Goal: Task Accomplishment & Management: Complete application form

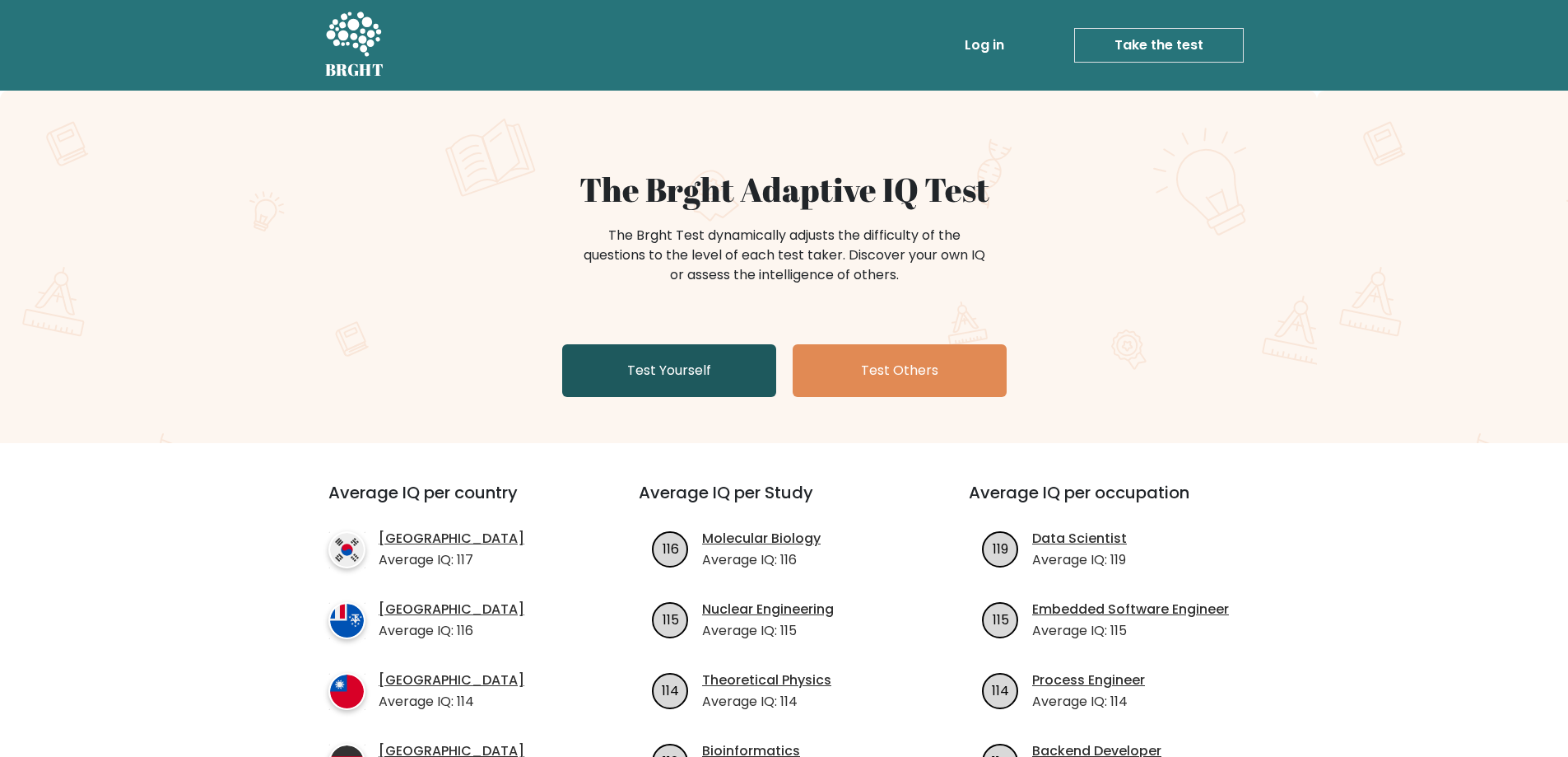
click at [690, 377] on link "Test Yourself" at bounding box center [669, 371] width 214 height 53
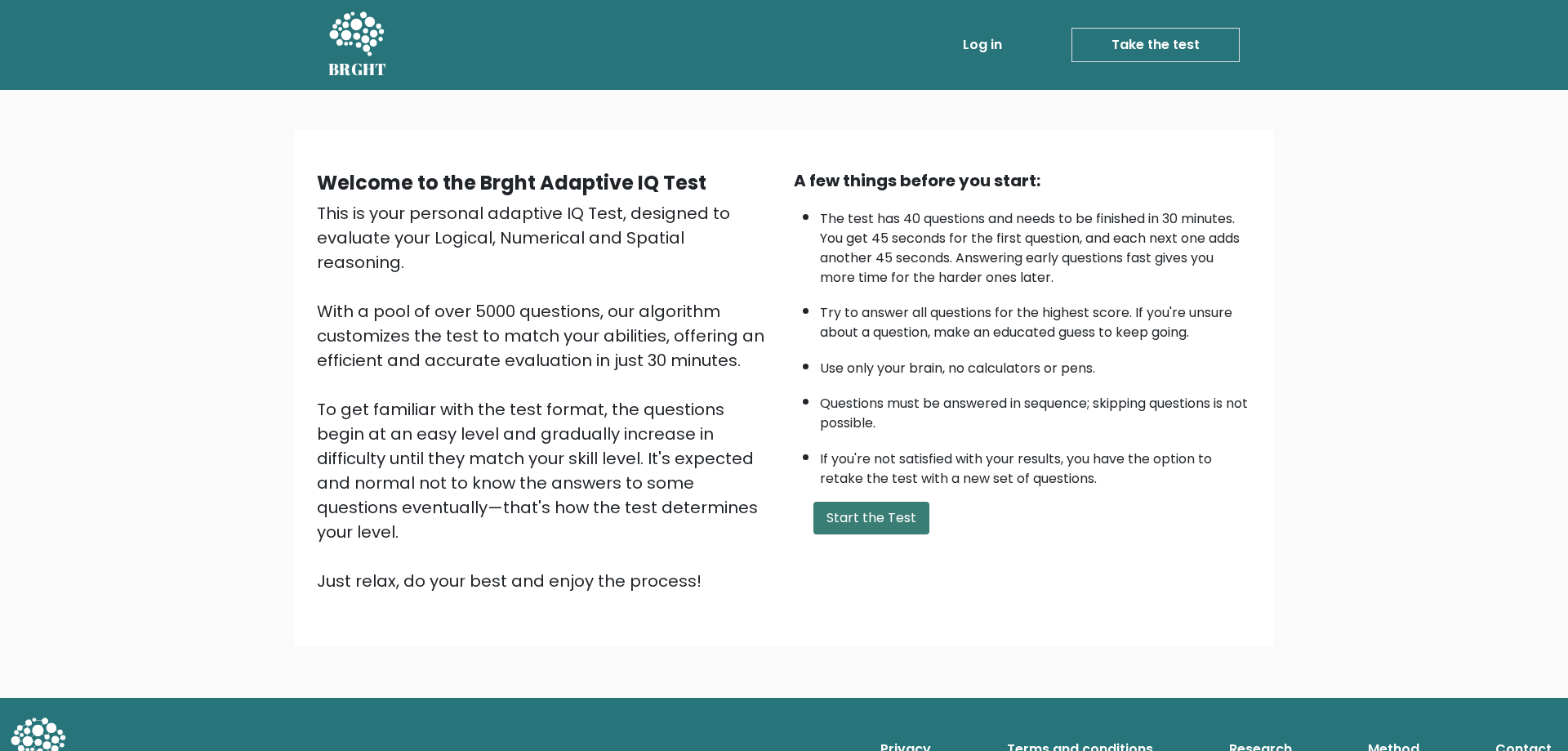
click at [875, 522] on button "Start the Test" at bounding box center [871, 517] width 116 height 33
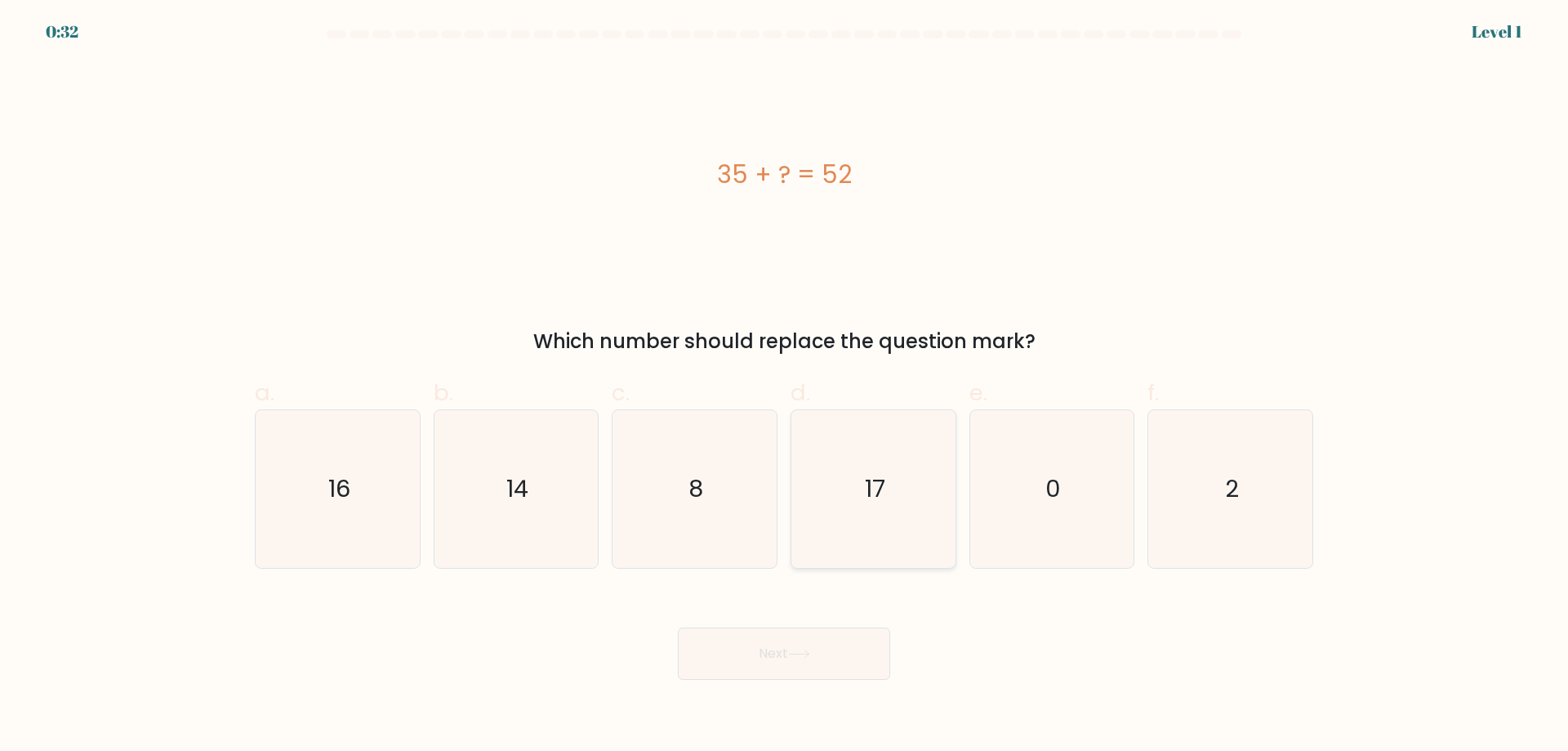
click at [851, 512] on icon "17" at bounding box center [873, 488] width 157 height 158
click at [784, 386] on input "d. 17" at bounding box center [784, 380] width 1 height 11
radio input "true"
click at [806, 659] on icon at bounding box center [799, 653] width 22 height 9
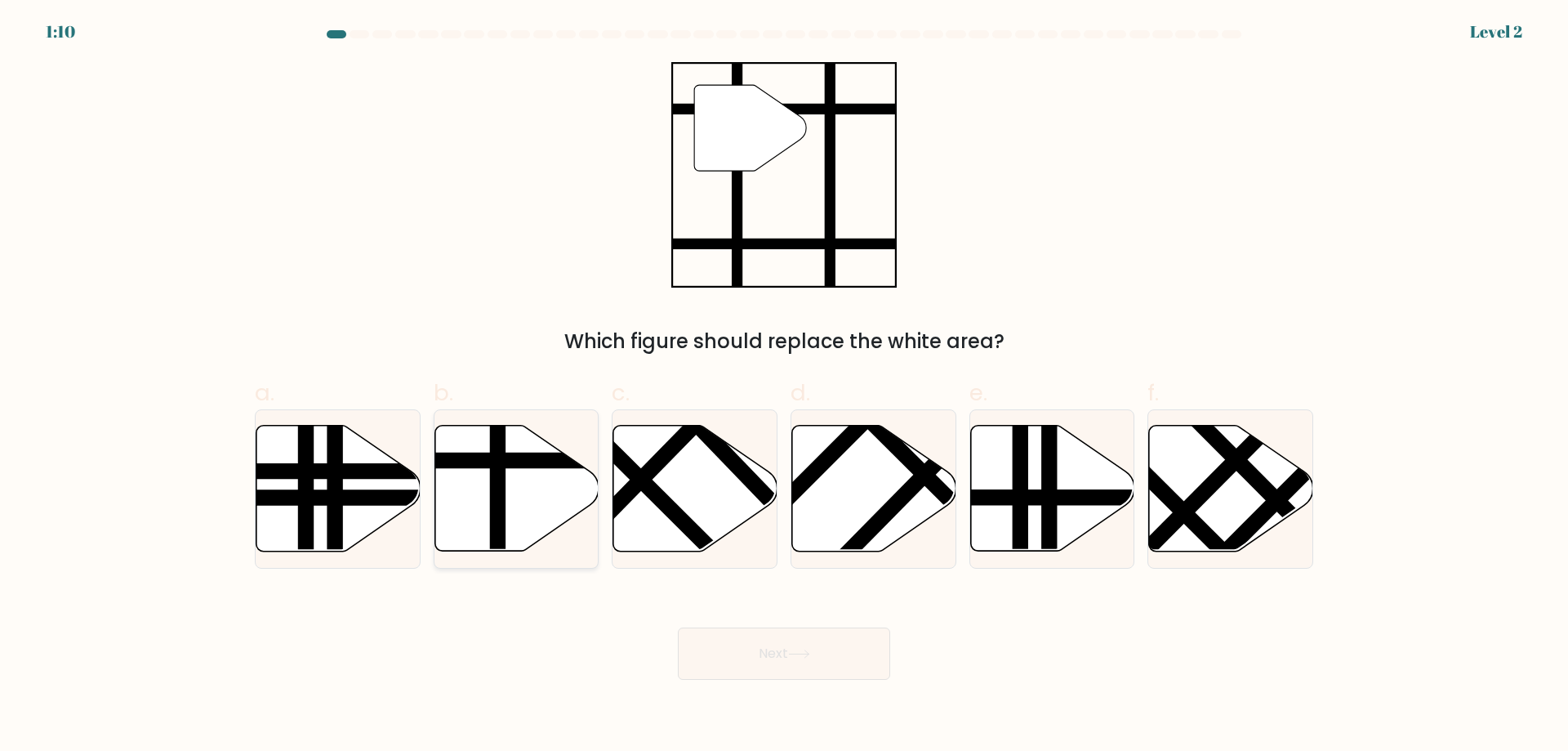
click at [497, 508] on line at bounding box center [497, 558] width 0 height 331
click at [784, 386] on input "b." at bounding box center [784, 380] width 1 height 11
radio input "true"
click at [825, 660] on button "Next" at bounding box center [784, 653] width 212 height 53
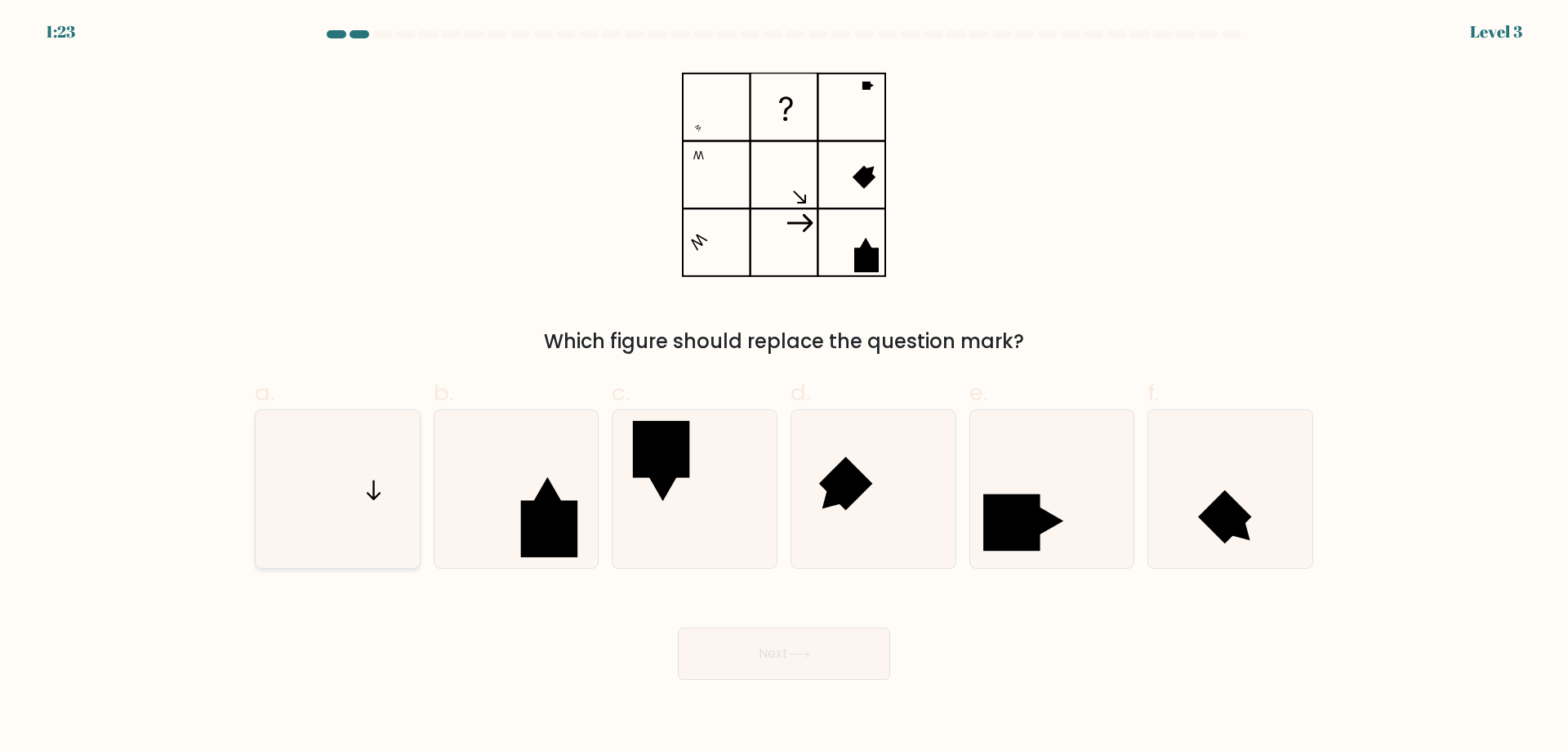
click at [328, 500] on icon at bounding box center [337, 488] width 157 height 158
click at [784, 386] on input "a." at bounding box center [784, 380] width 1 height 11
radio input "true"
click at [806, 653] on icon at bounding box center [799, 653] width 22 height 9
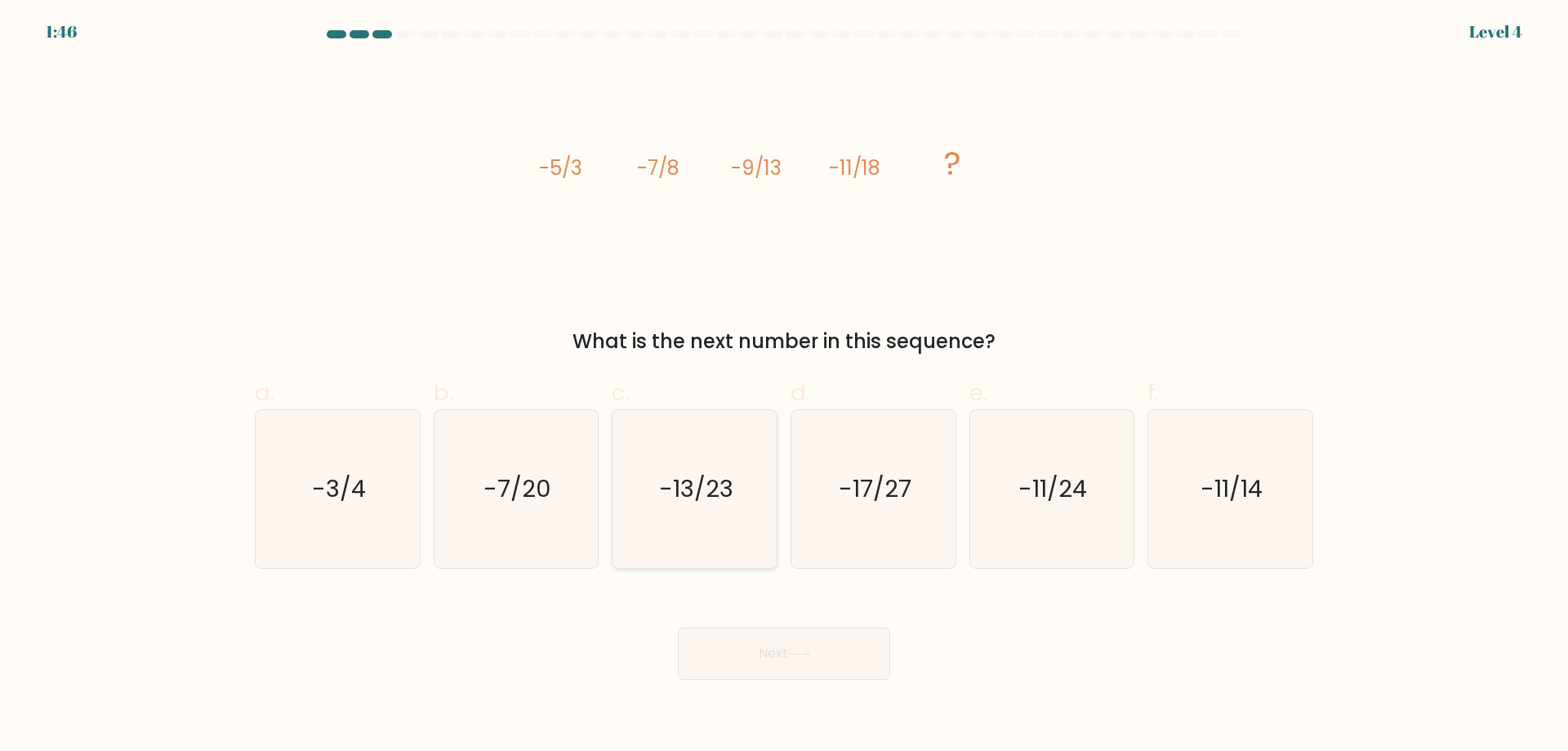
click at [668, 494] on text "-13/23" at bounding box center [695, 488] width 74 height 33
click at [784, 386] on input "c. -13/23" at bounding box center [784, 380] width 1 height 11
radio input "true"
click at [801, 657] on icon at bounding box center [799, 653] width 22 height 9
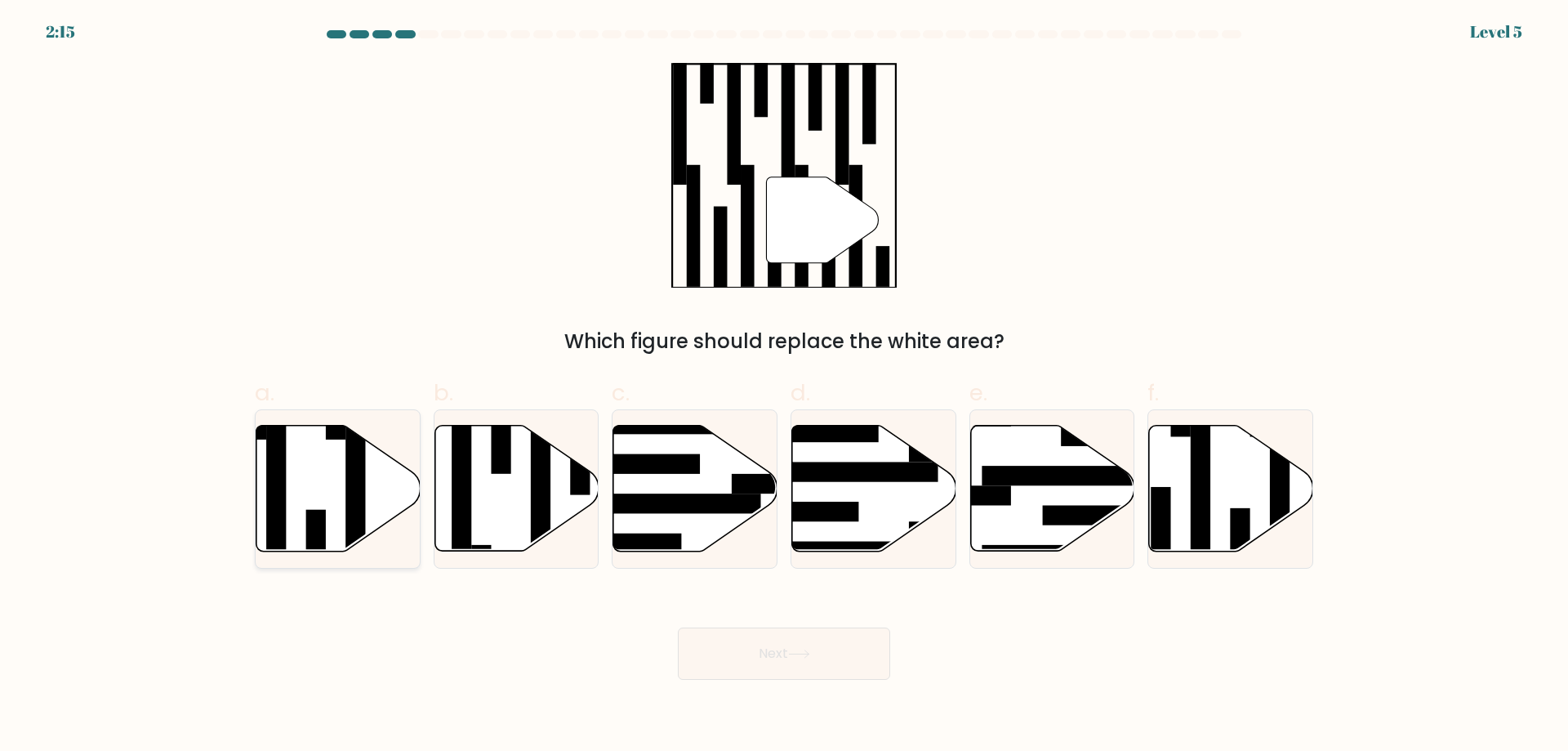
click at [312, 491] on icon at bounding box center [339, 488] width 164 height 126
click at [784, 386] on input "a." at bounding box center [784, 380] width 1 height 11
radio input "true"
click at [746, 651] on button "Next" at bounding box center [784, 653] width 212 height 53
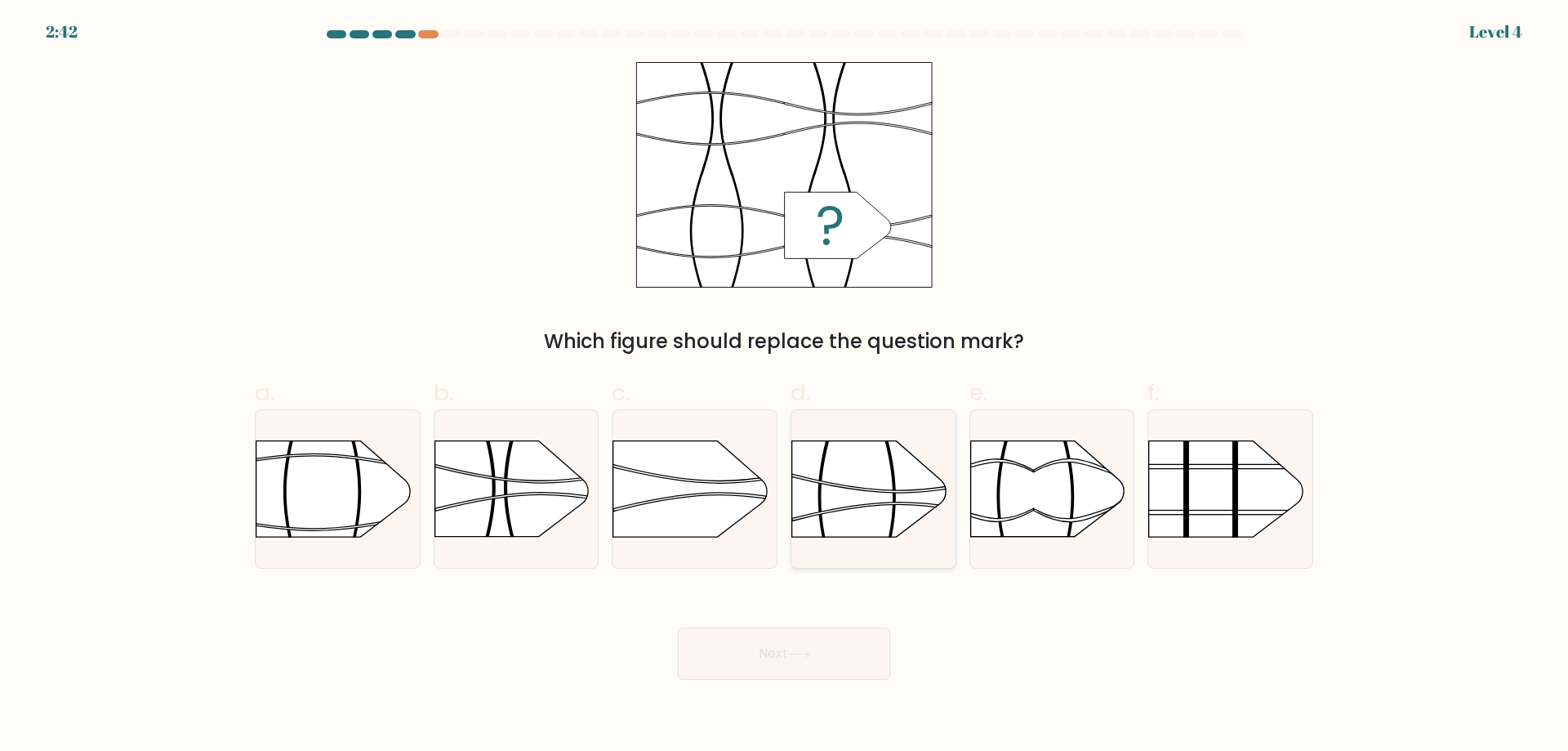
click at [858, 514] on rect at bounding box center [791, 415] width 426 height 324
click at [784, 386] on input "d." at bounding box center [784, 380] width 1 height 11
radio input "true"
click at [798, 659] on icon at bounding box center [799, 653] width 22 height 9
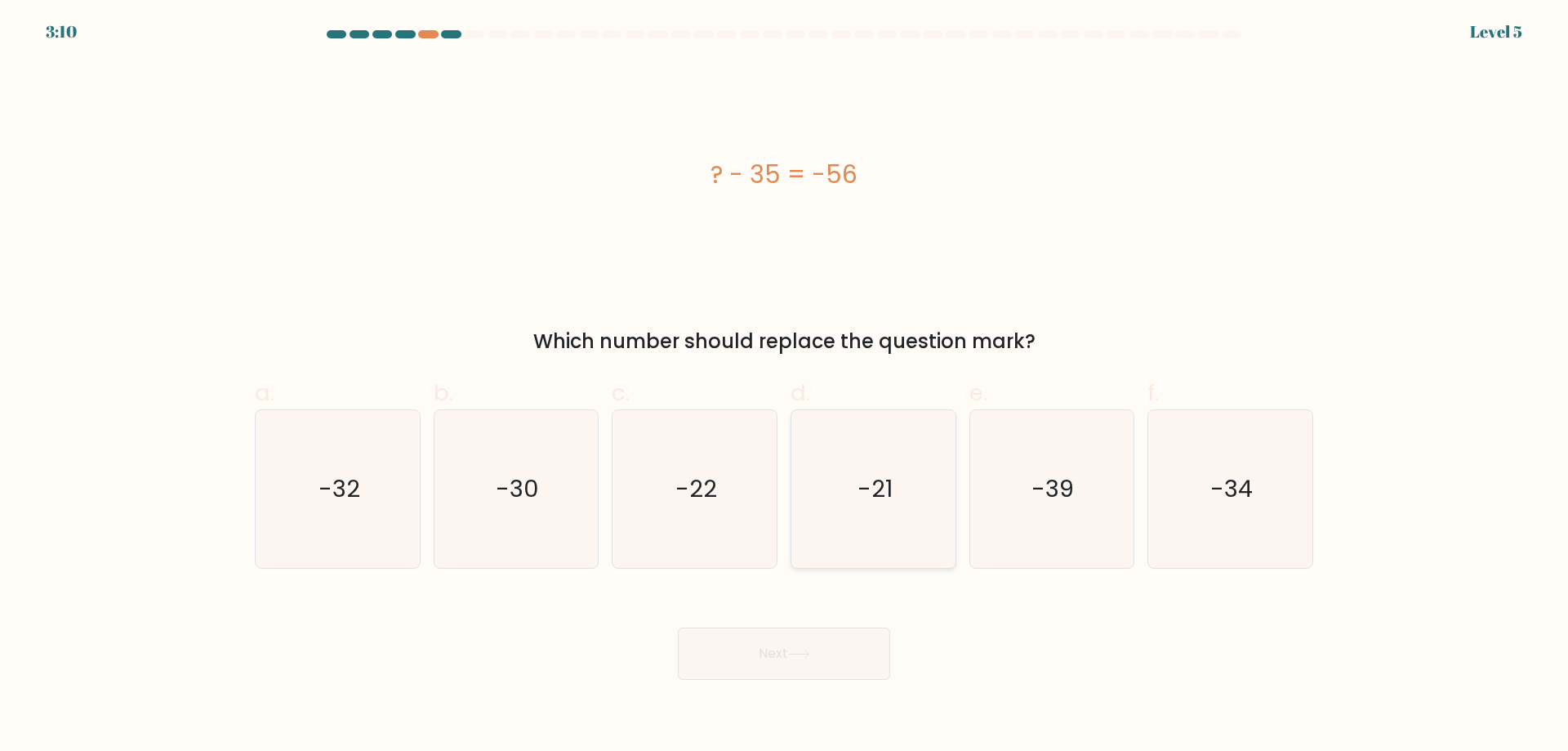
click at [863, 500] on text "-21" at bounding box center [875, 488] width 35 height 33
click at [784, 386] on input "d. -21" at bounding box center [784, 380] width 1 height 11
radio input "true"
click at [816, 654] on button "Next" at bounding box center [784, 653] width 212 height 53
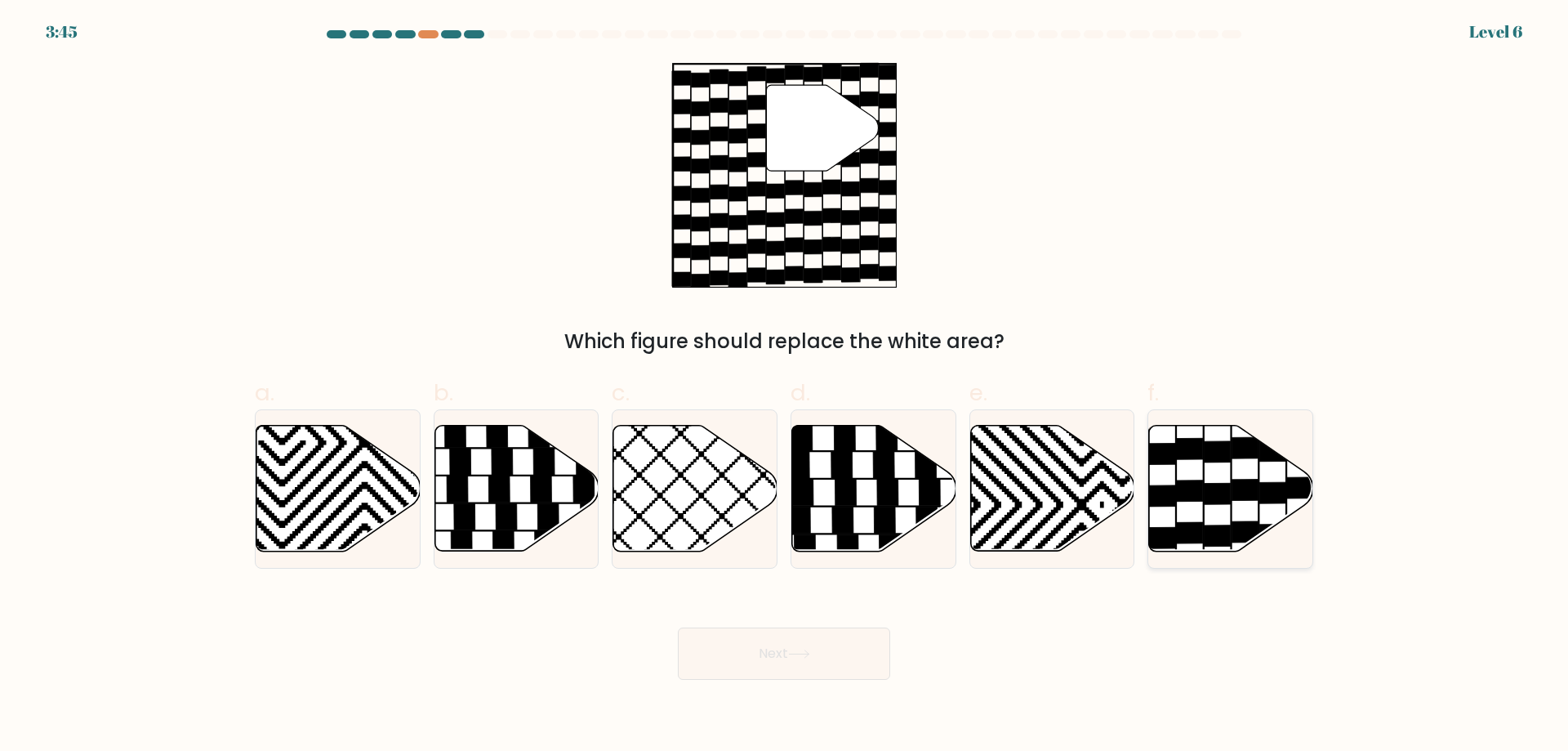
click at [1191, 493] on icon at bounding box center [1190, 490] width 26 height 21
click at [784, 386] on input "f." at bounding box center [784, 380] width 1 height 11
radio input "true"
click at [796, 638] on button "Next" at bounding box center [784, 653] width 212 height 53
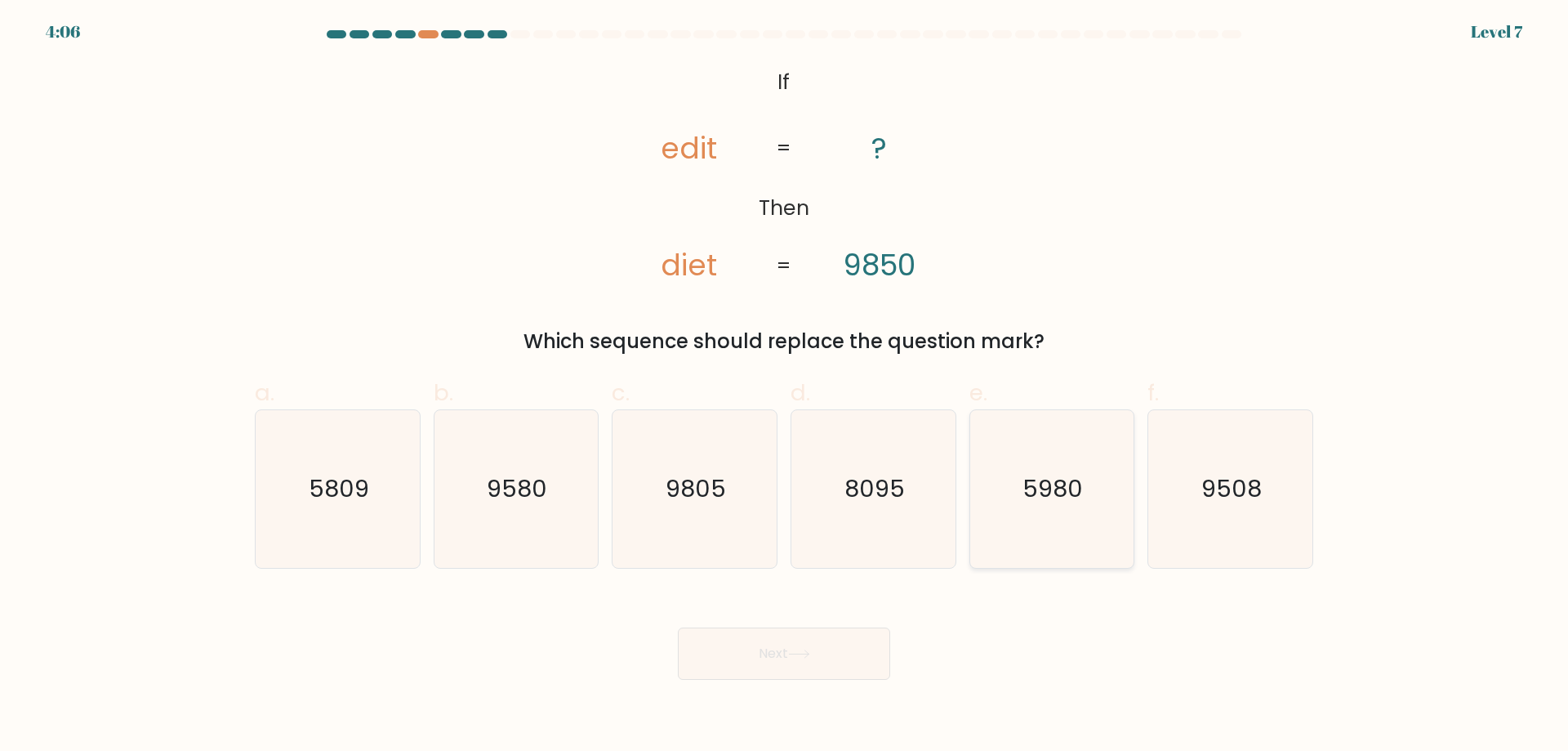
click at [1022, 528] on icon "5980" at bounding box center [1051, 488] width 157 height 158
click at [784, 386] on input "e. 5980" at bounding box center [784, 380] width 1 height 11
radio input "true"
click at [721, 646] on button "Next" at bounding box center [784, 653] width 212 height 53
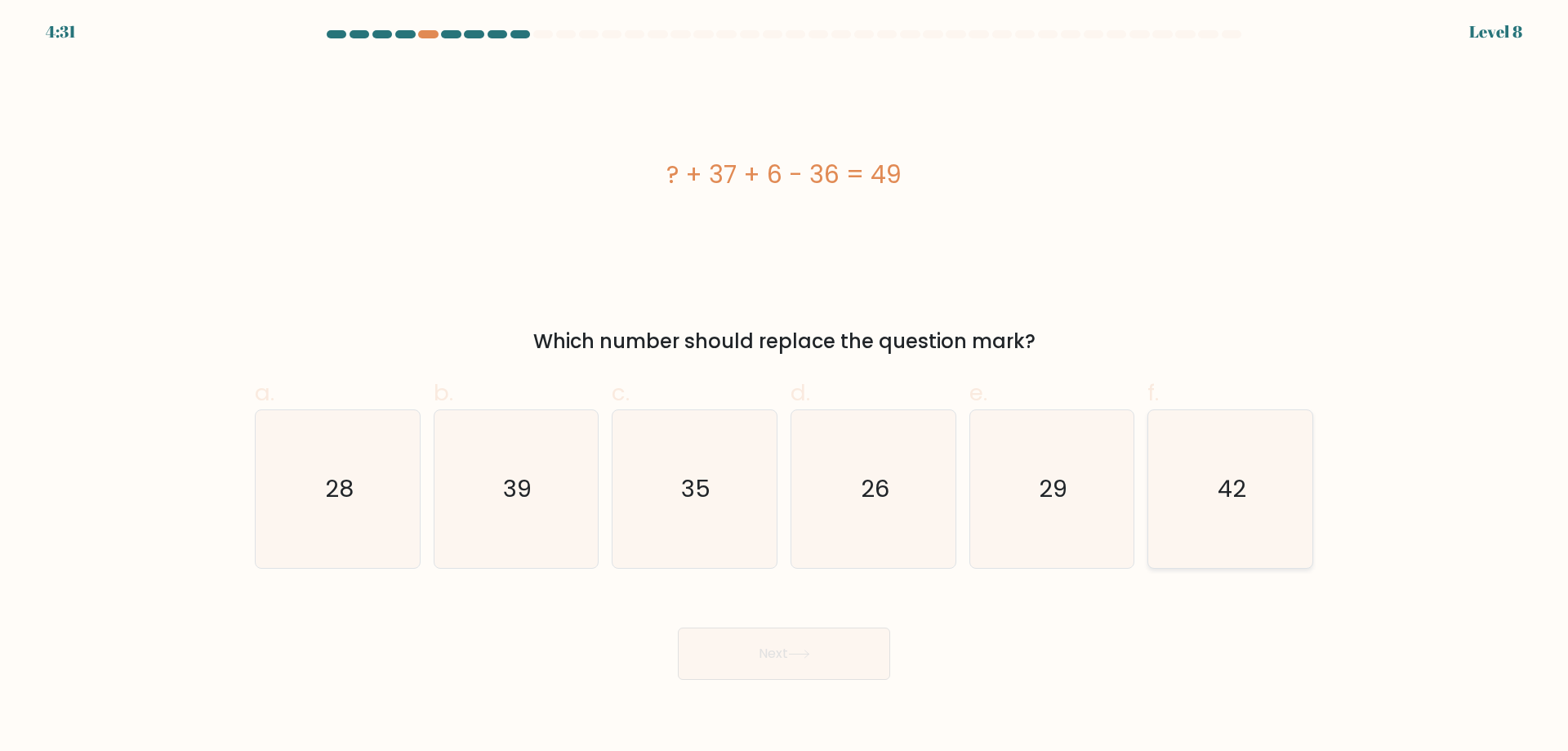
click at [1225, 500] on text "42" at bounding box center [1231, 488] width 29 height 33
click at [784, 386] on input "f. 42" at bounding box center [784, 380] width 1 height 11
radio input "true"
click at [799, 652] on icon at bounding box center [799, 653] width 22 height 9
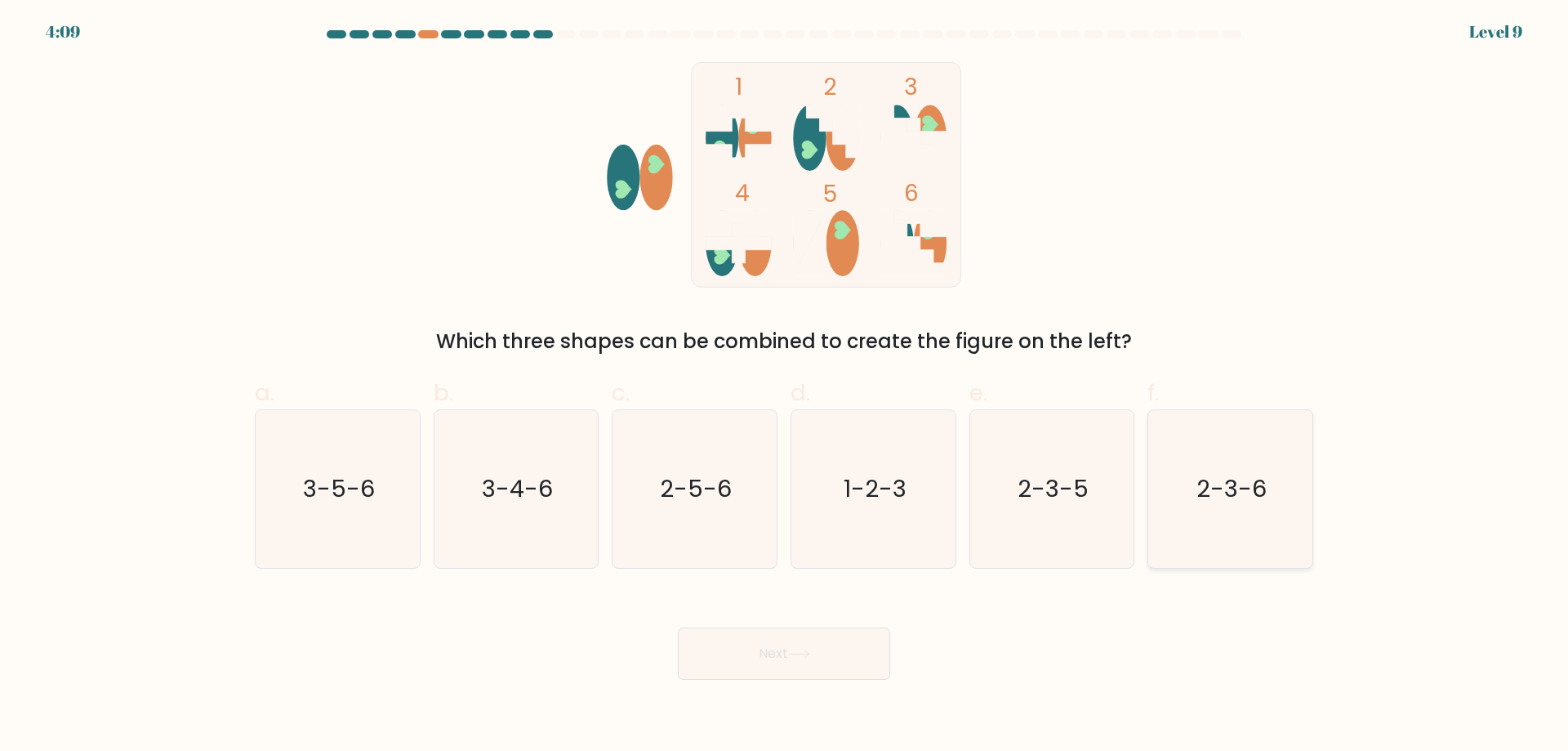
drag, startPoint x: 1217, startPoint y: 522, endPoint x: 1182, endPoint y: 529, distance: 35.7
click at [1218, 522] on icon "2-3-6" at bounding box center [1230, 488] width 157 height 158
click at [1202, 513] on icon "2-3-6" at bounding box center [1230, 488] width 157 height 158
click at [784, 386] on input "f. 2-3-6" at bounding box center [784, 380] width 1 height 11
radio input "true"
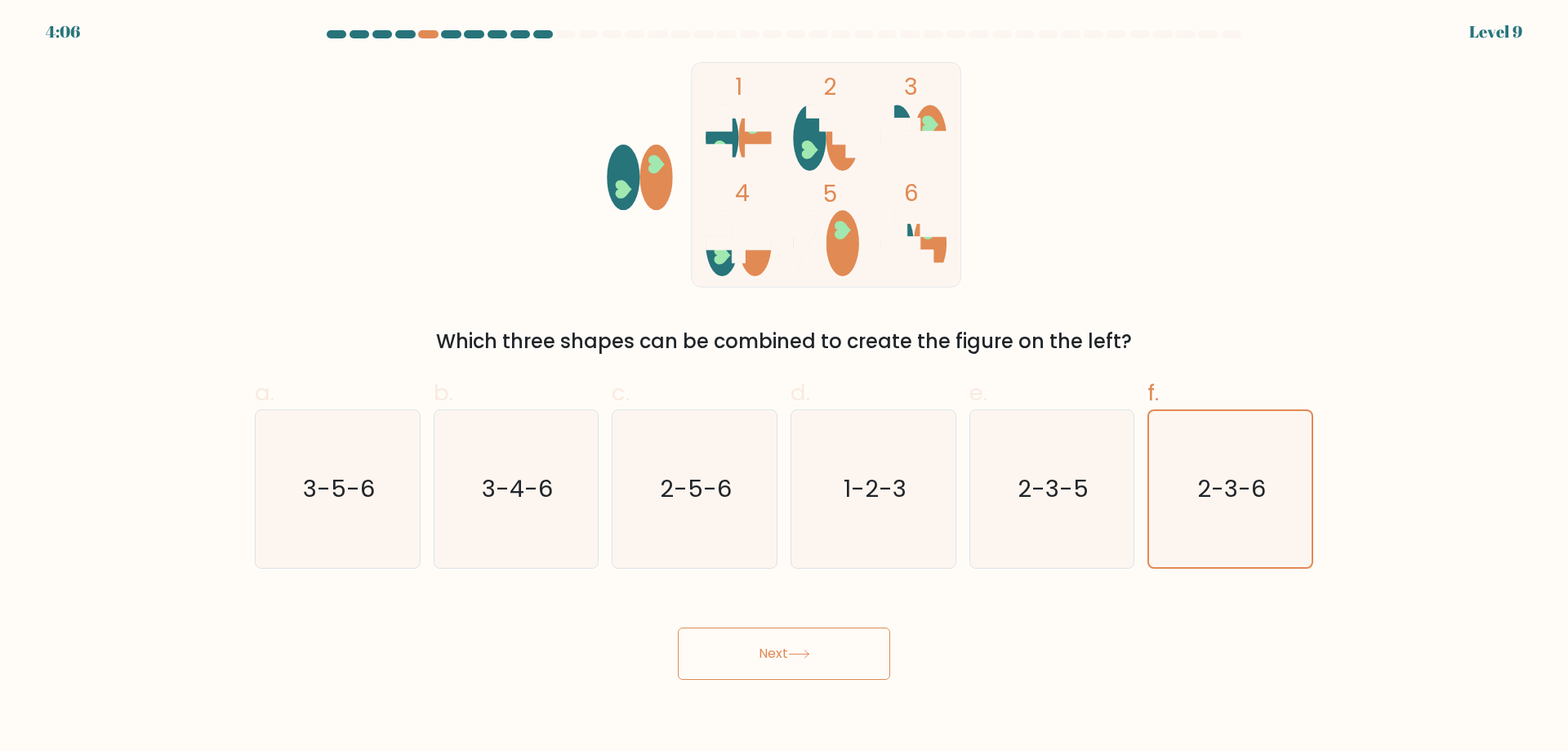
click at [815, 655] on button "Next" at bounding box center [784, 653] width 212 height 53
click at [758, 659] on button "Next" at bounding box center [784, 653] width 212 height 53
click at [1085, 538] on icon "2-3-5" at bounding box center [1051, 488] width 157 height 158
click at [784, 386] on input "e. 2-3-5" at bounding box center [784, 380] width 1 height 11
radio input "true"
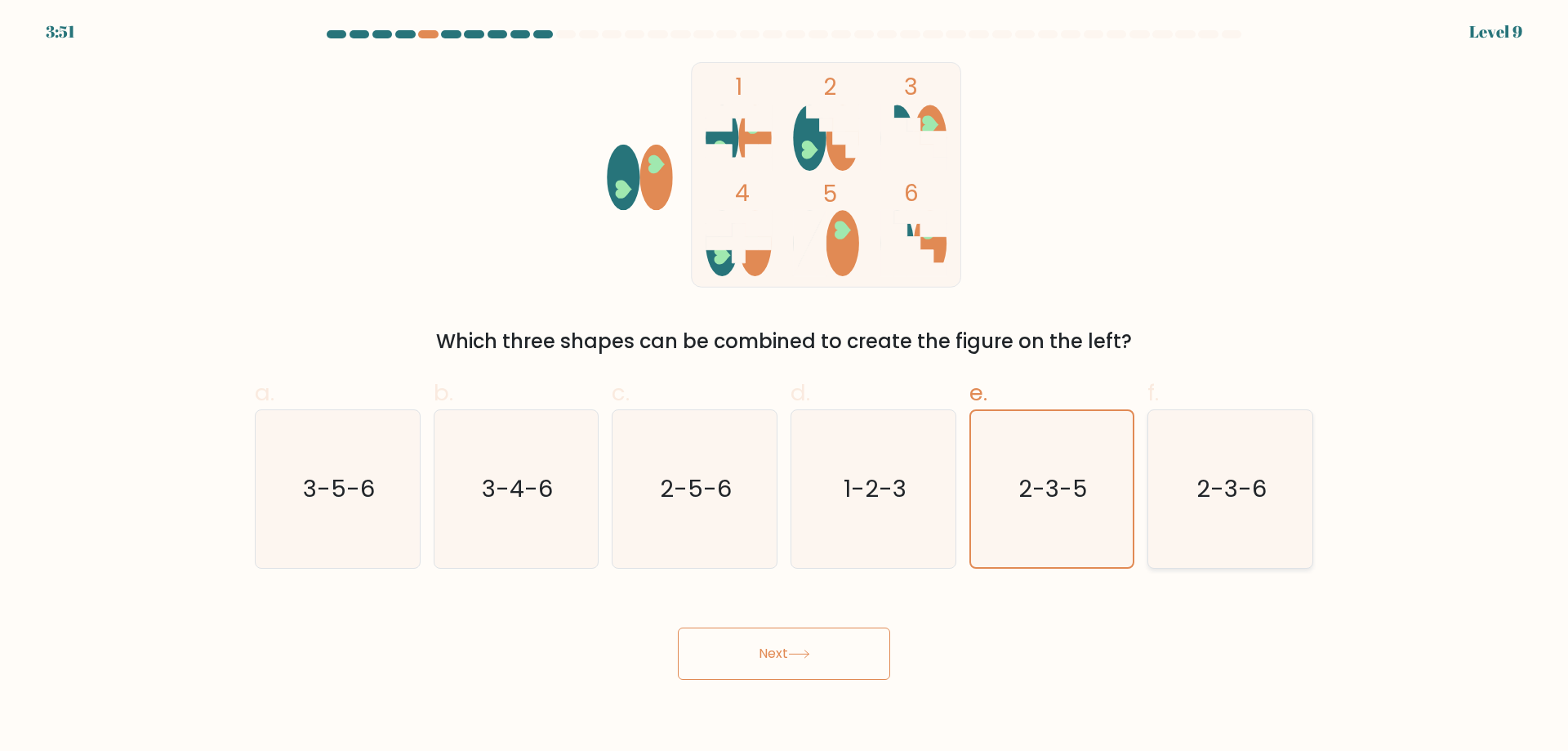
click at [1195, 523] on icon "2-3-6" at bounding box center [1230, 488] width 157 height 158
click at [784, 386] on input "f. 2-3-6" at bounding box center [784, 380] width 1 height 11
radio input "true"
click at [771, 644] on button "Next" at bounding box center [784, 653] width 212 height 53
click at [825, 704] on body "3:48 Level 9" at bounding box center [784, 376] width 1568 height 751
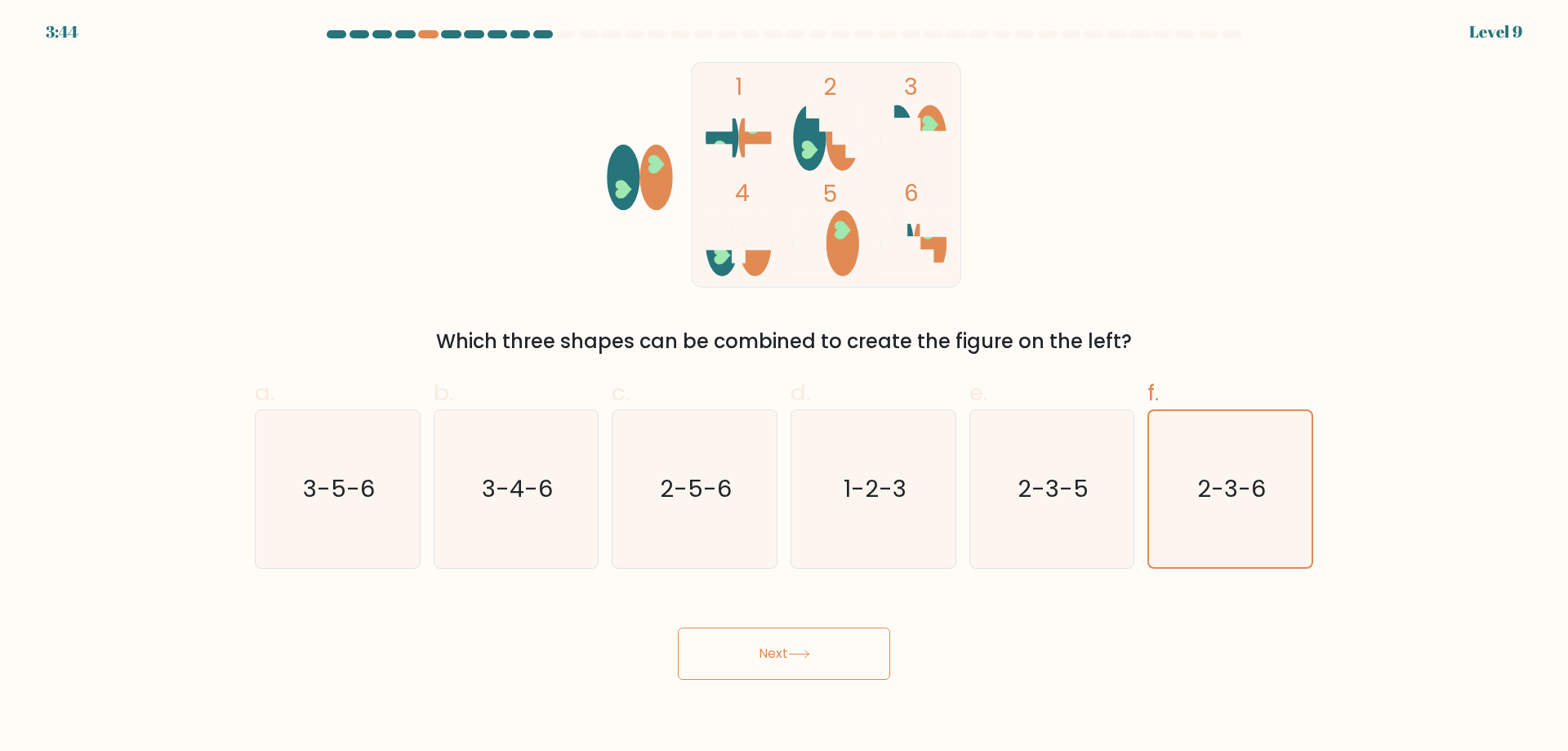
click at [810, 657] on icon at bounding box center [799, 653] width 22 height 9
click at [545, 463] on icon "3-4-6" at bounding box center [515, 488] width 157 height 158
click at [784, 386] on input "b. 3-4-6" at bounding box center [784, 380] width 1 height 11
radio input "true"
click at [645, 482] on icon "2-5-6" at bounding box center [694, 488] width 157 height 158
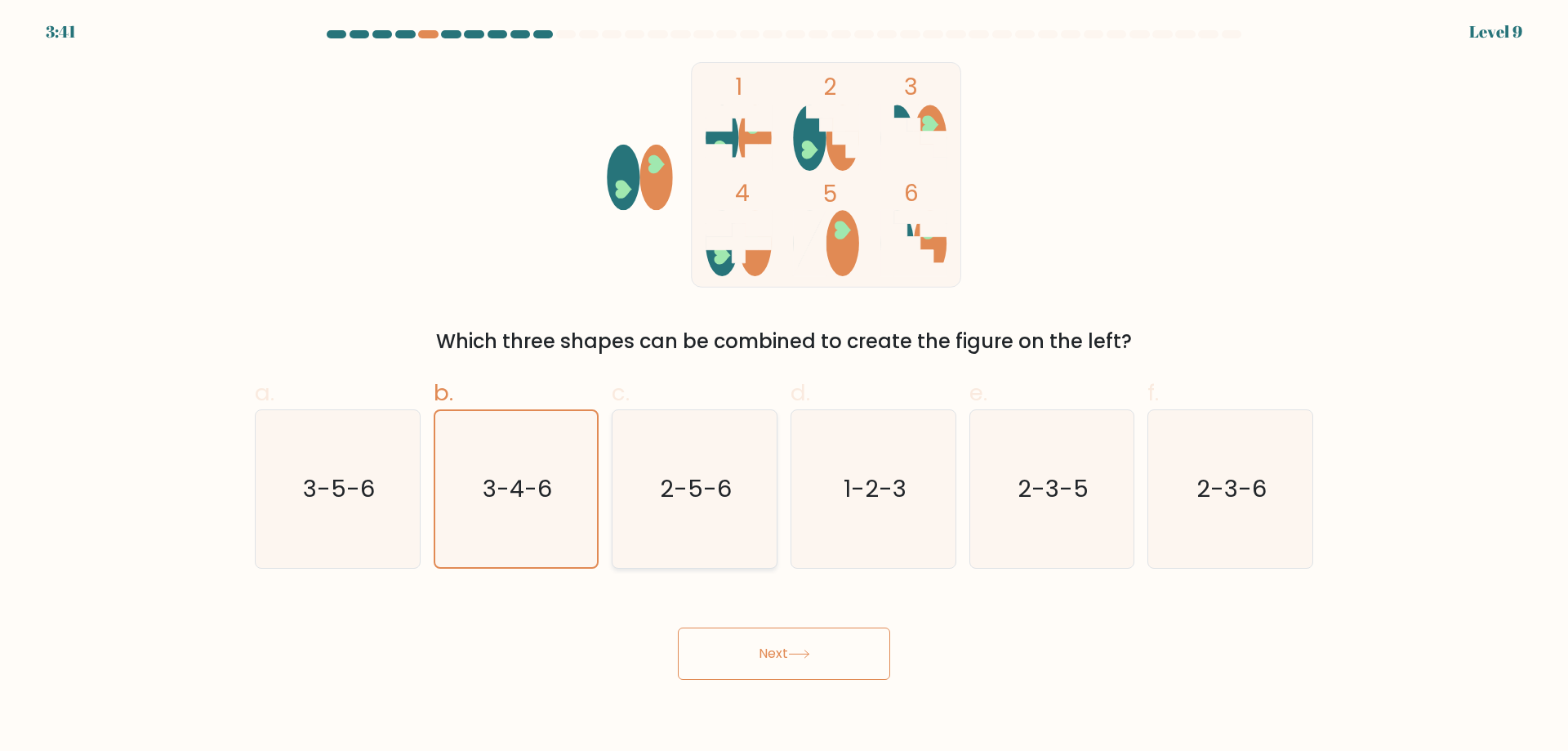
click at [784, 386] on input "c. 2-5-6" at bounding box center [784, 380] width 1 height 11
radio input "true"
click at [366, 483] on text "3-5-6" at bounding box center [339, 488] width 72 height 33
click at [784, 386] on input "a. 3-5-6" at bounding box center [784, 380] width 1 height 11
radio input "true"
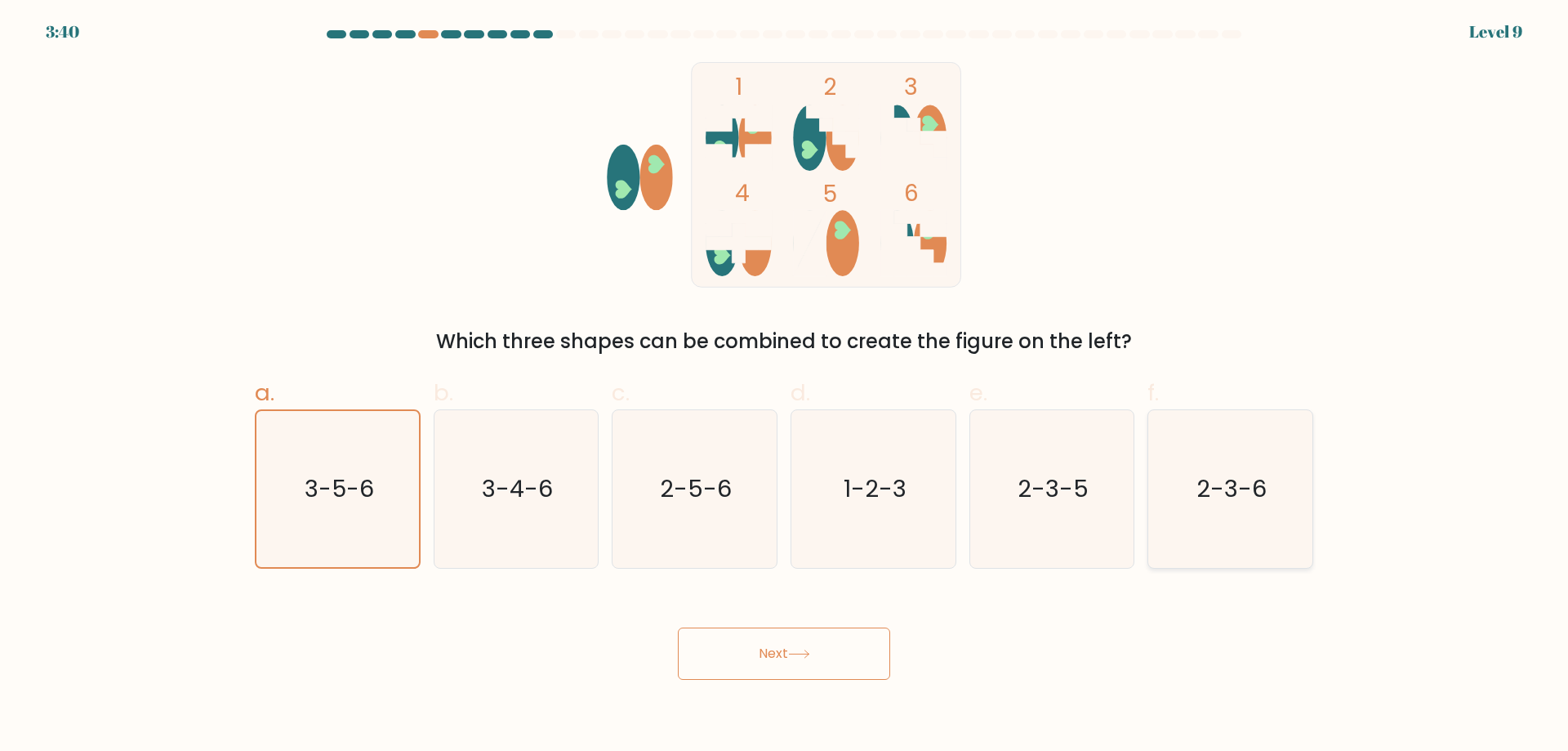
click at [1260, 524] on icon "2-3-6" at bounding box center [1230, 488] width 157 height 158
click at [784, 386] on input "f. 2-3-6" at bounding box center [784, 380] width 1 height 11
radio input "true"
click at [807, 656] on icon at bounding box center [799, 653] width 22 height 9
click at [854, 223] on ellipse at bounding box center [842, 243] width 33 height 66
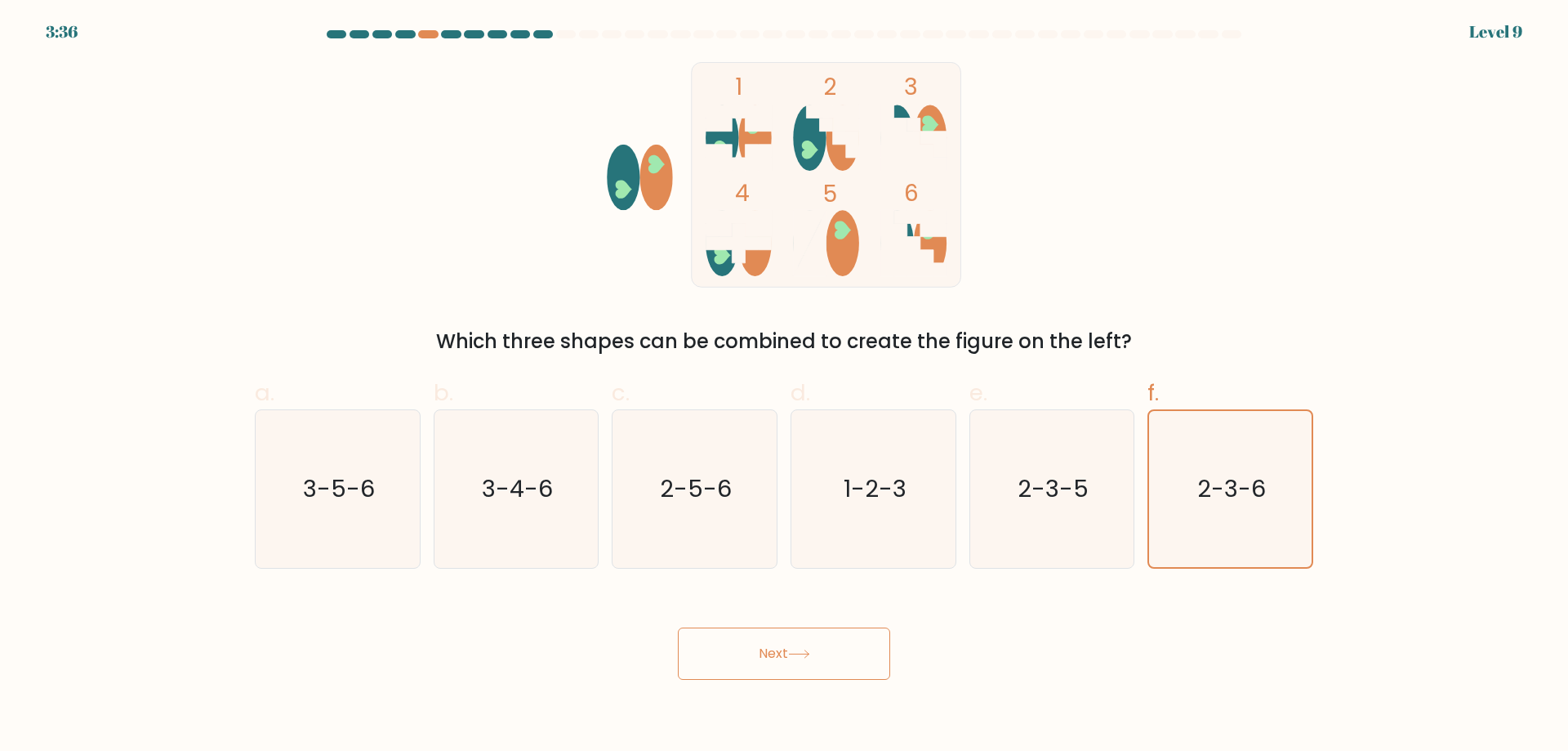
click at [643, 179] on ellipse at bounding box center [656, 177] width 33 height 66
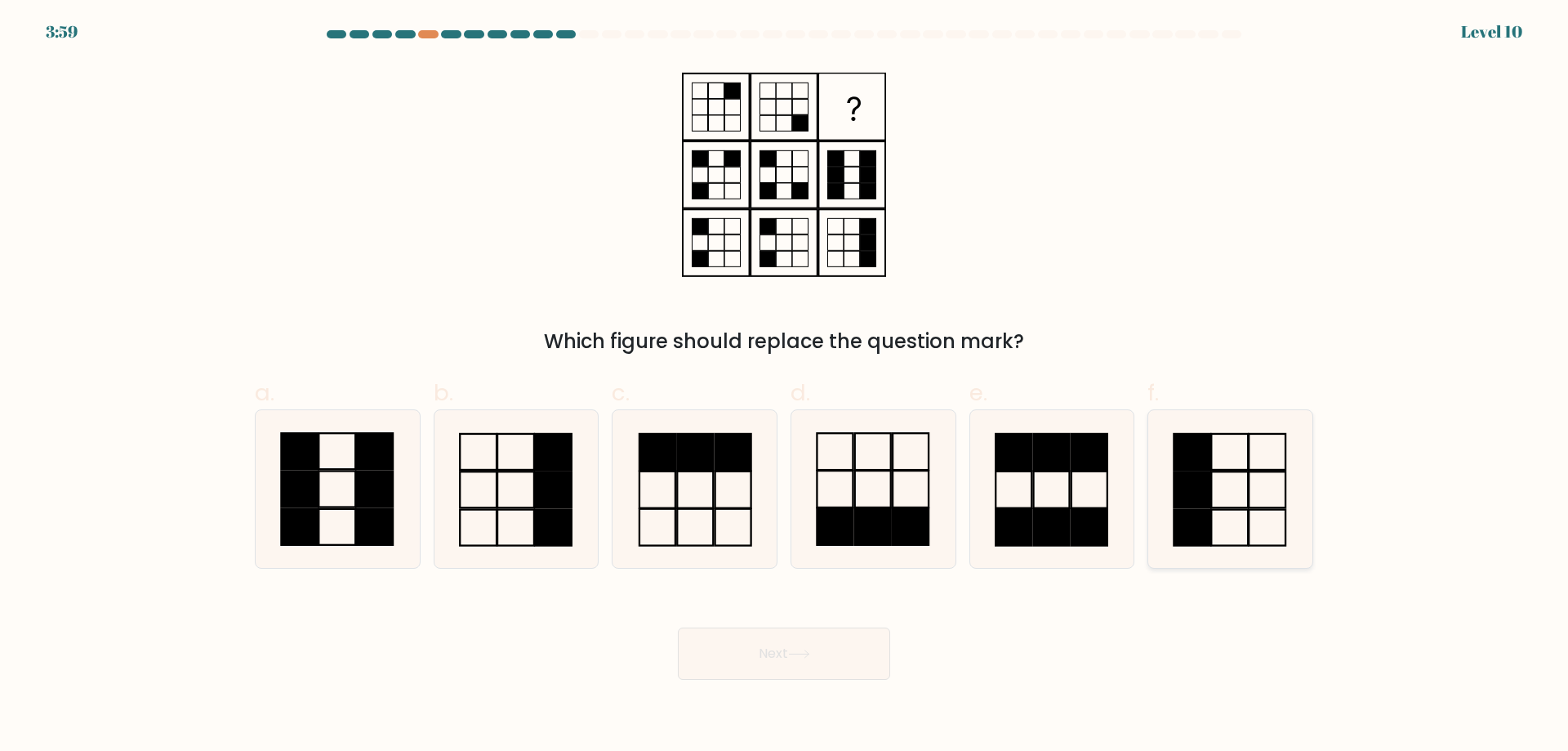
click at [1229, 504] on icon at bounding box center [1230, 488] width 157 height 158
click at [784, 386] on input "f." at bounding box center [784, 380] width 1 height 11
radio input "true"
click at [772, 642] on button "Next" at bounding box center [784, 653] width 212 height 53
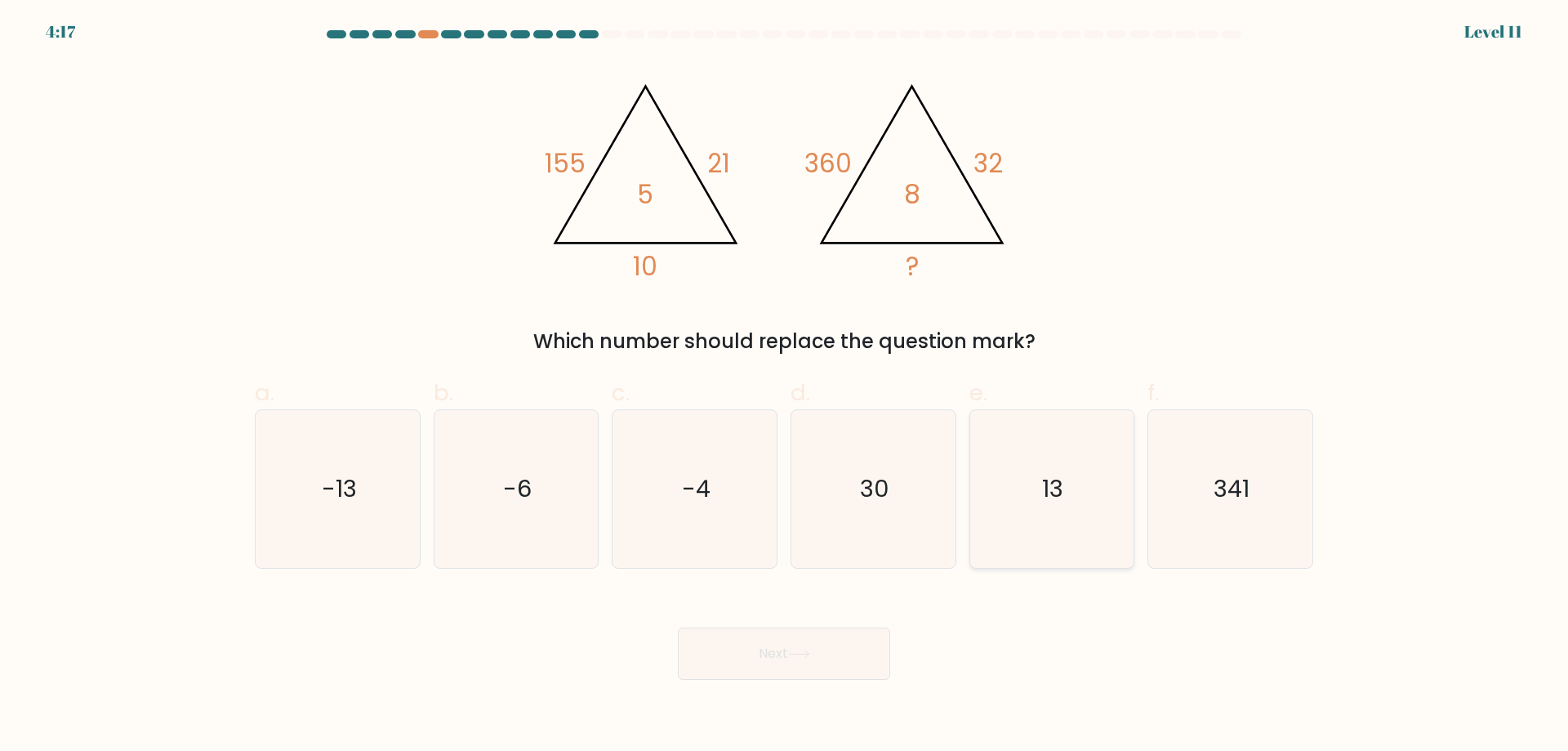
click at [1059, 499] on text "13" at bounding box center [1053, 488] width 21 height 33
click at [784, 386] on input "e. 13" at bounding box center [784, 380] width 1 height 11
radio input "true"
click at [800, 652] on icon at bounding box center [799, 653] width 22 height 9
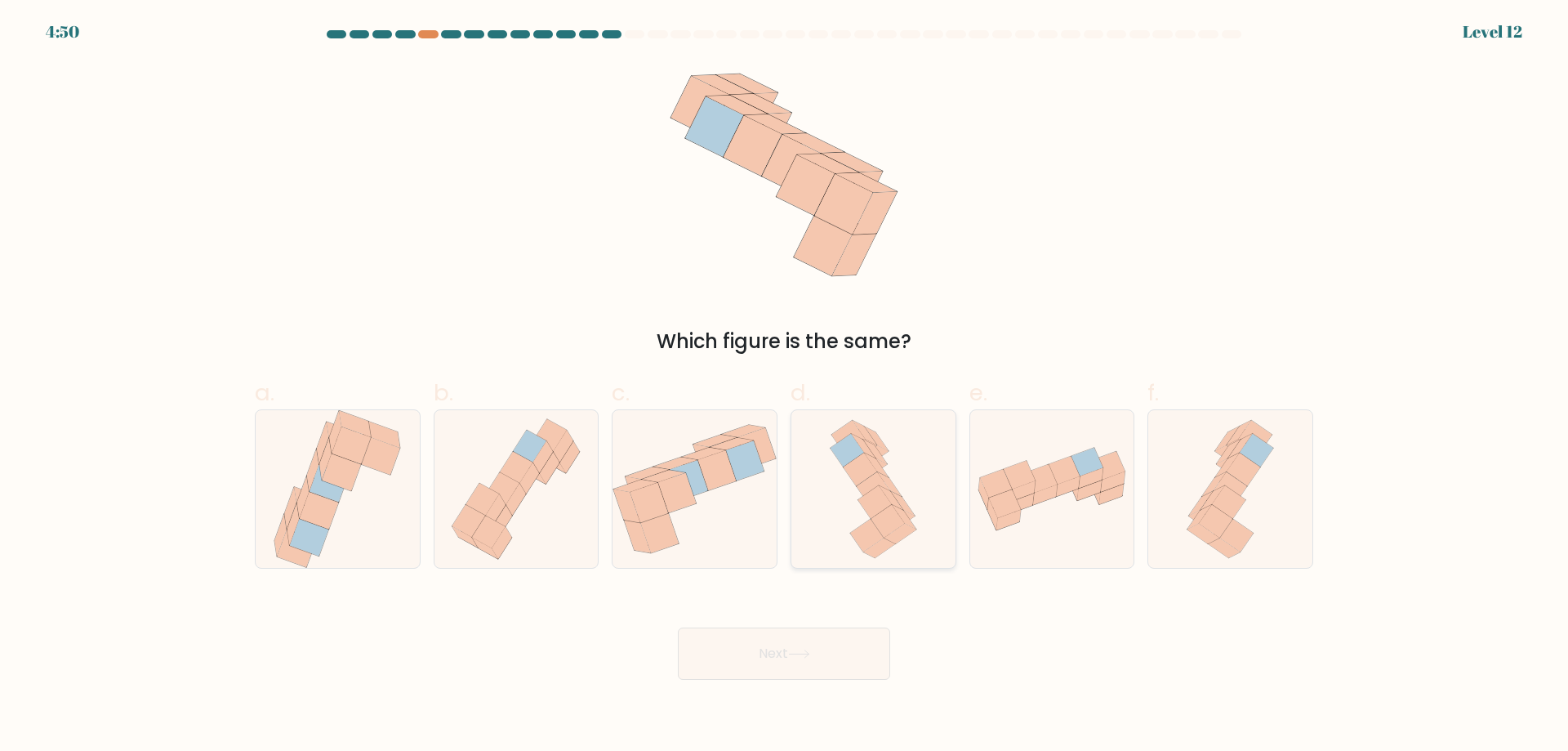
click at [856, 512] on icon at bounding box center [873, 488] width 100 height 158
click at [784, 386] on input "d." at bounding box center [784, 380] width 1 height 11
radio input "true"
click at [795, 642] on button "Next" at bounding box center [784, 653] width 212 height 53
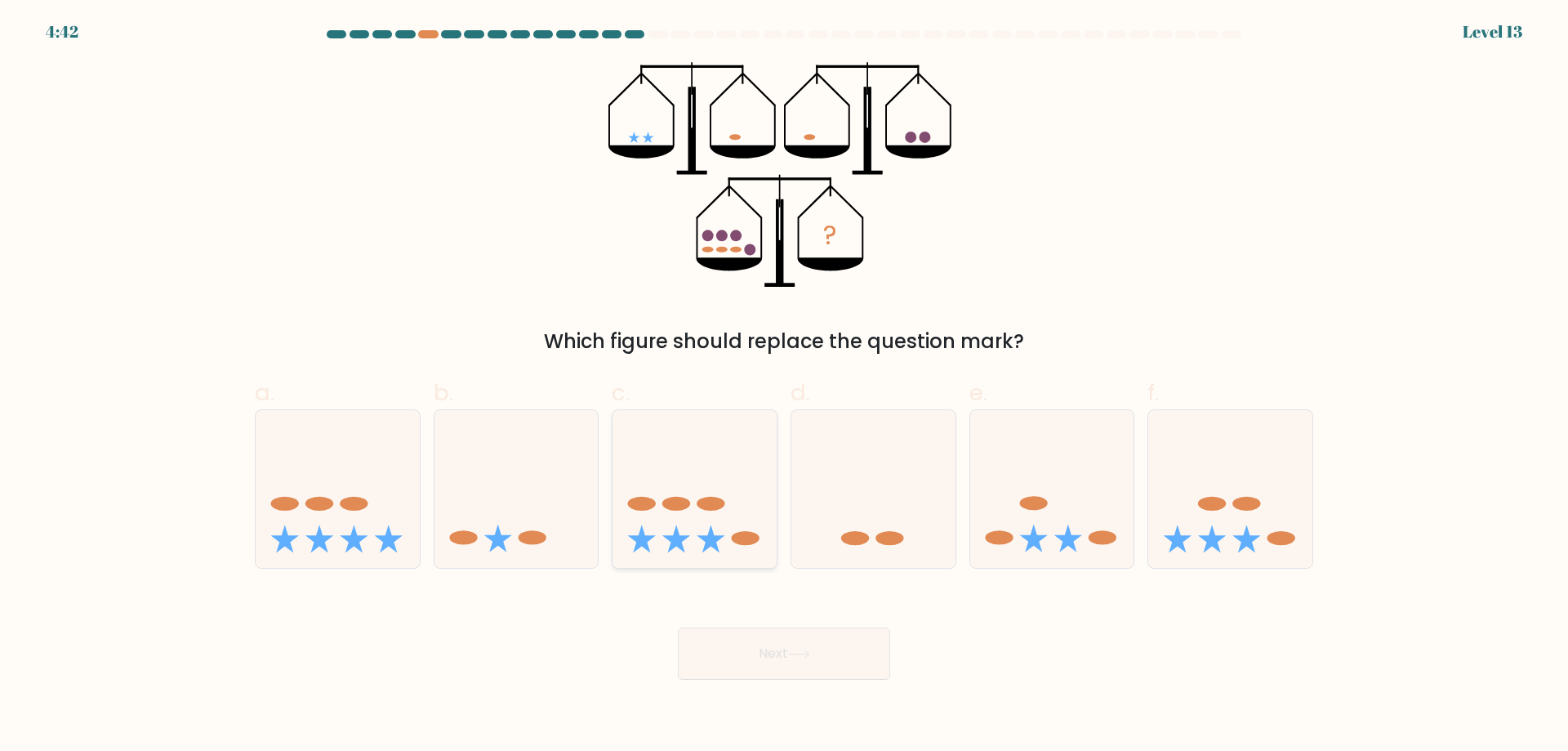
click at [698, 496] on icon at bounding box center [694, 488] width 164 height 136
click at [784, 386] on input "c." at bounding box center [784, 380] width 1 height 11
radio input "true"
click at [1049, 530] on icon at bounding box center [1052, 488] width 164 height 136
click at [784, 386] on input "e." at bounding box center [784, 380] width 1 height 11
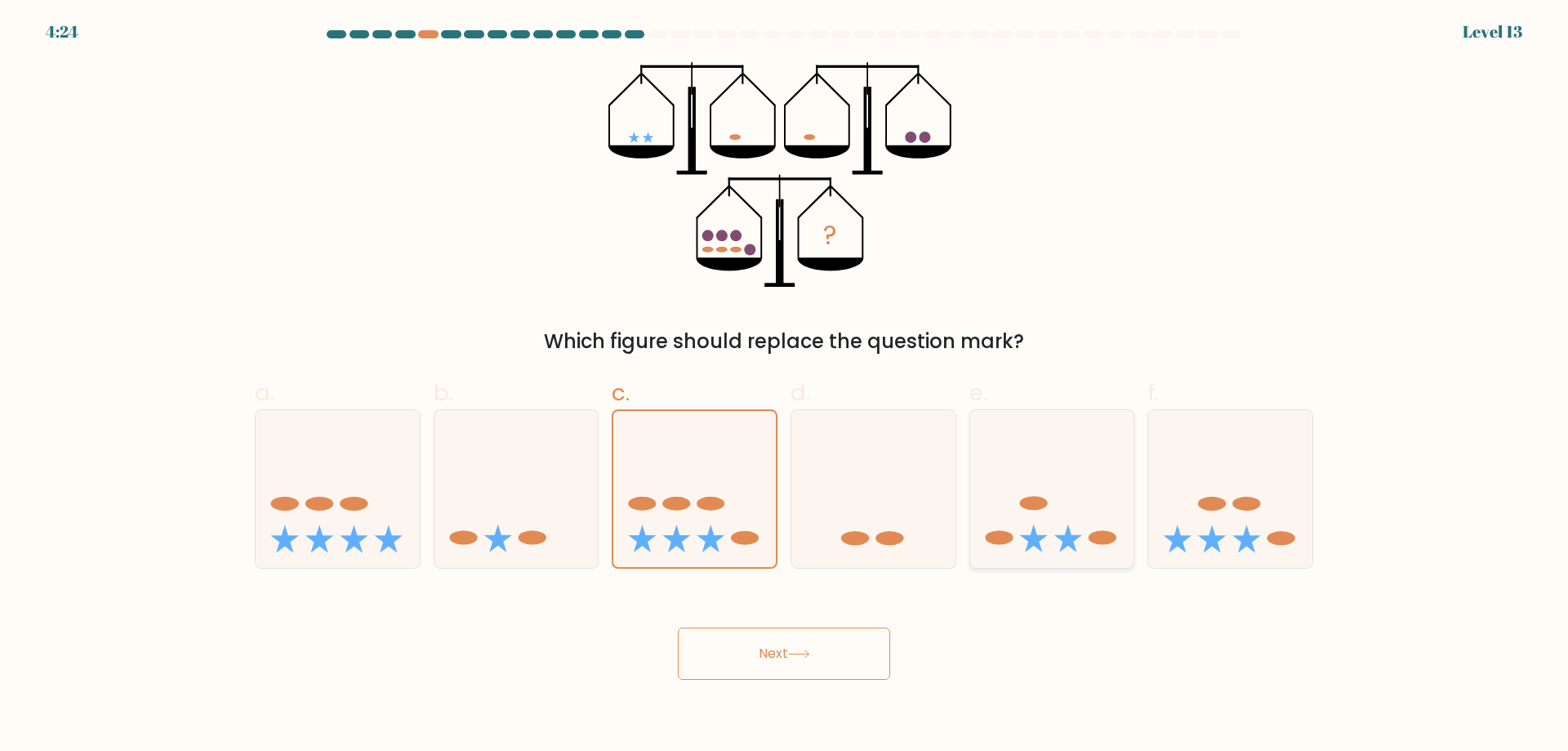
radio input "true"
click at [323, 523] on icon at bounding box center [338, 488] width 164 height 136
click at [784, 386] on input "a." at bounding box center [784, 380] width 1 height 11
radio input "true"
click at [765, 665] on button "Next" at bounding box center [784, 653] width 212 height 53
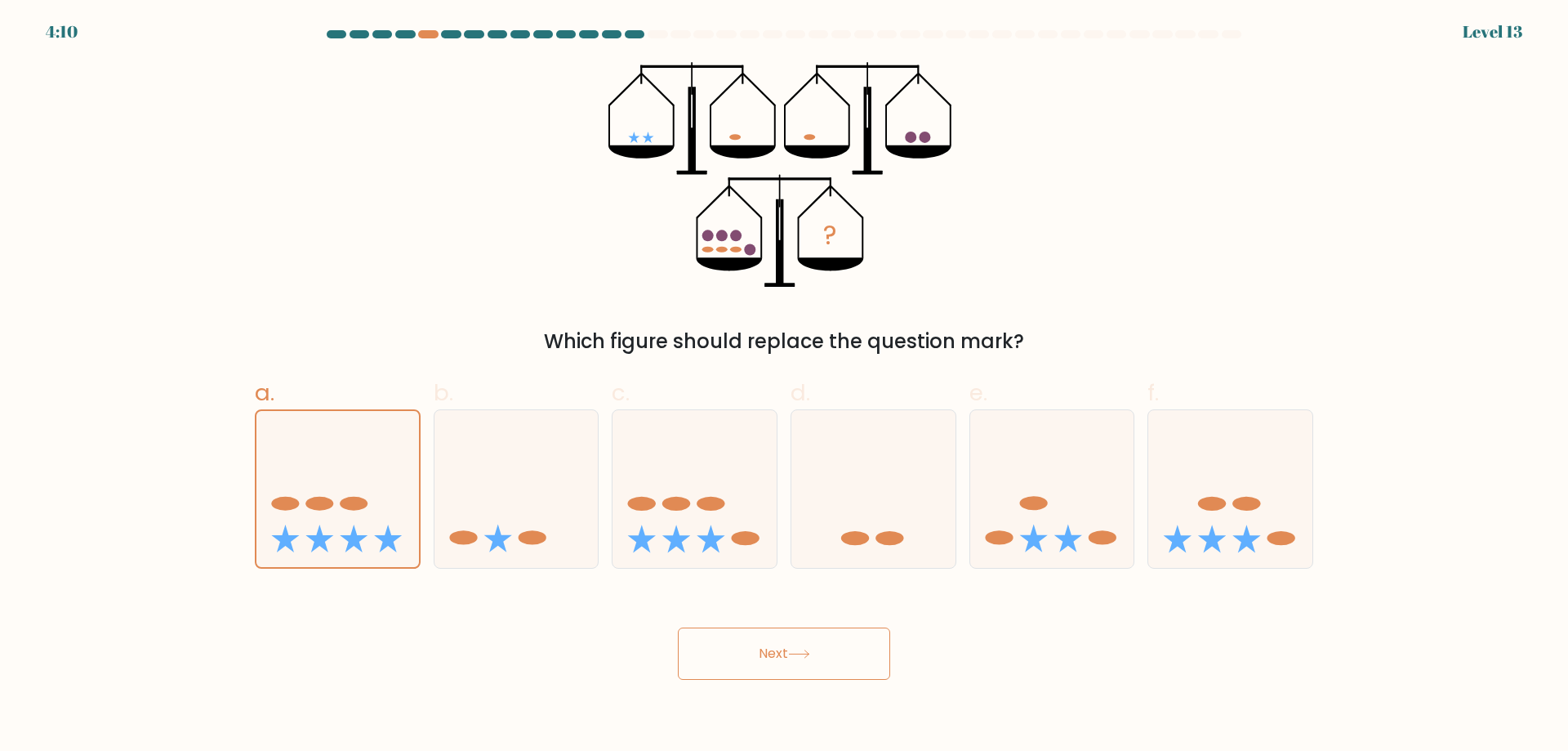
click at [788, 658] on button "Next" at bounding box center [784, 653] width 212 height 53
click at [799, 664] on button "Next" at bounding box center [784, 653] width 212 height 53
click at [309, 489] on icon at bounding box center [338, 488] width 162 height 135
click at [784, 386] on input "a." at bounding box center [784, 380] width 1 height 11
click at [761, 649] on button "Next" at bounding box center [784, 653] width 212 height 53
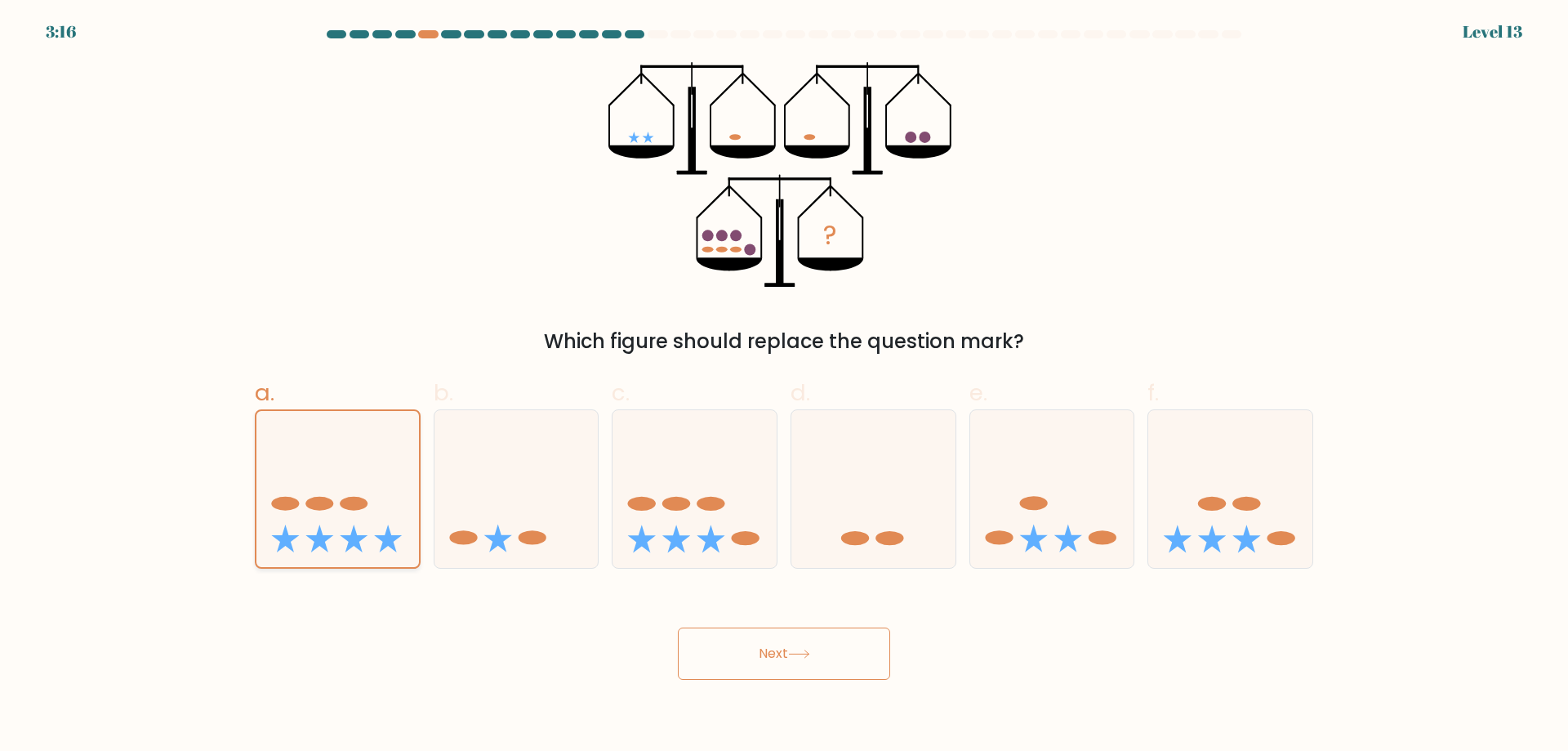
click at [286, 496] on ellipse at bounding box center [285, 503] width 28 height 14
click at [784, 386] on input "a." at bounding box center [784, 380] width 1 height 11
click at [781, 666] on button "Next" at bounding box center [784, 653] width 212 height 53
